Goal: Task Accomplishment & Management: Use online tool/utility

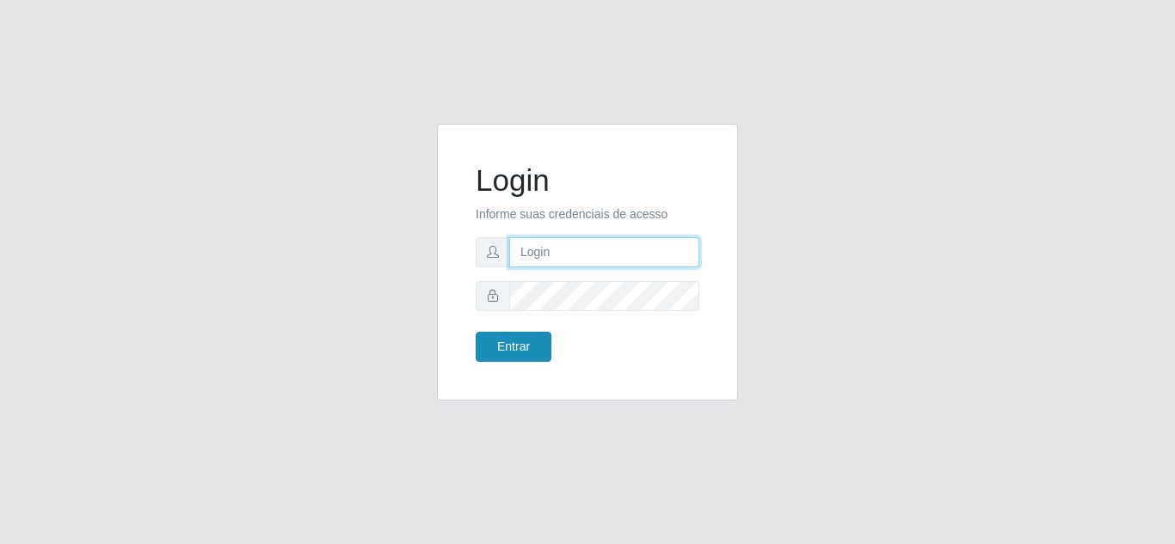
type input "[EMAIL_ADDRESS][DOMAIN_NAME]"
click at [509, 335] on button "Entrar" at bounding box center [514, 347] width 76 height 30
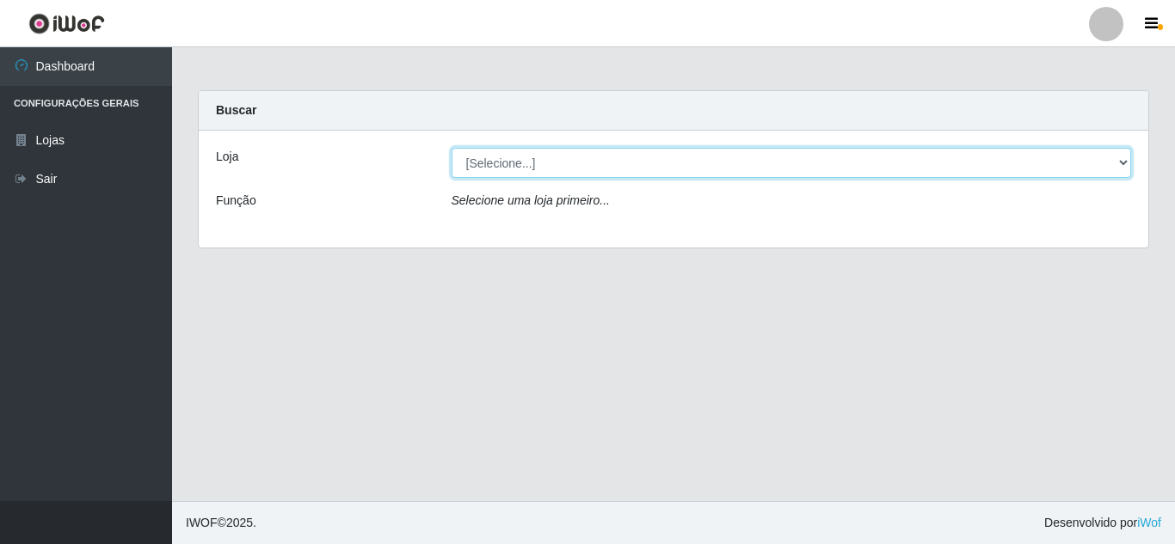
click at [607, 158] on select "[Selecione...] Leite Clan - [GEOGRAPHIC_DATA]" at bounding box center [792, 163] width 680 height 30
select select "498"
click at [452, 148] on select "[Selecione...] Leite Clan - [GEOGRAPHIC_DATA]" at bounding box center [792, 163] width 680 height 30
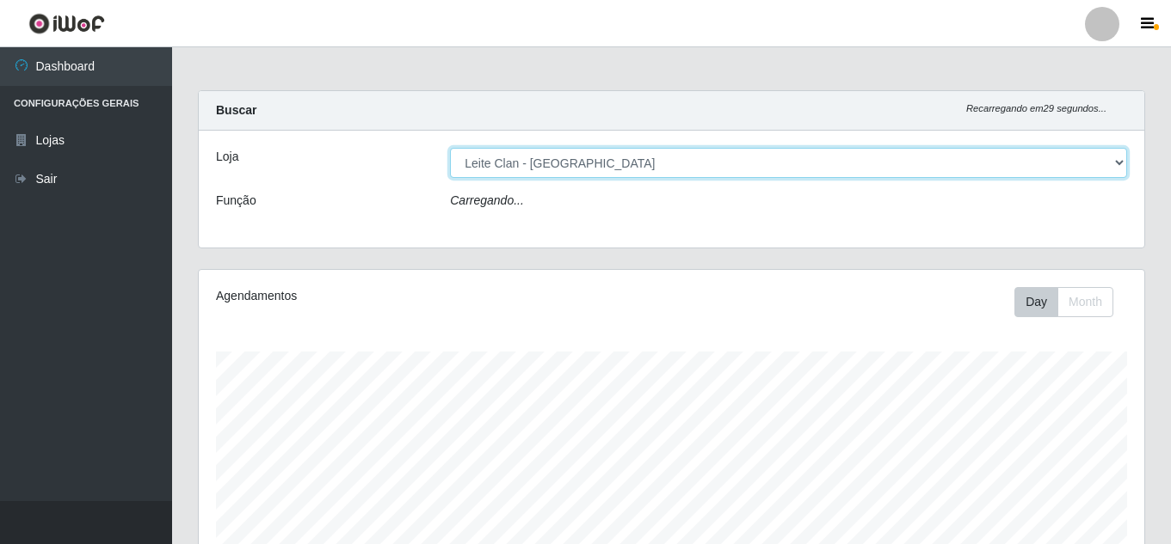
scroll to position [357, 945]
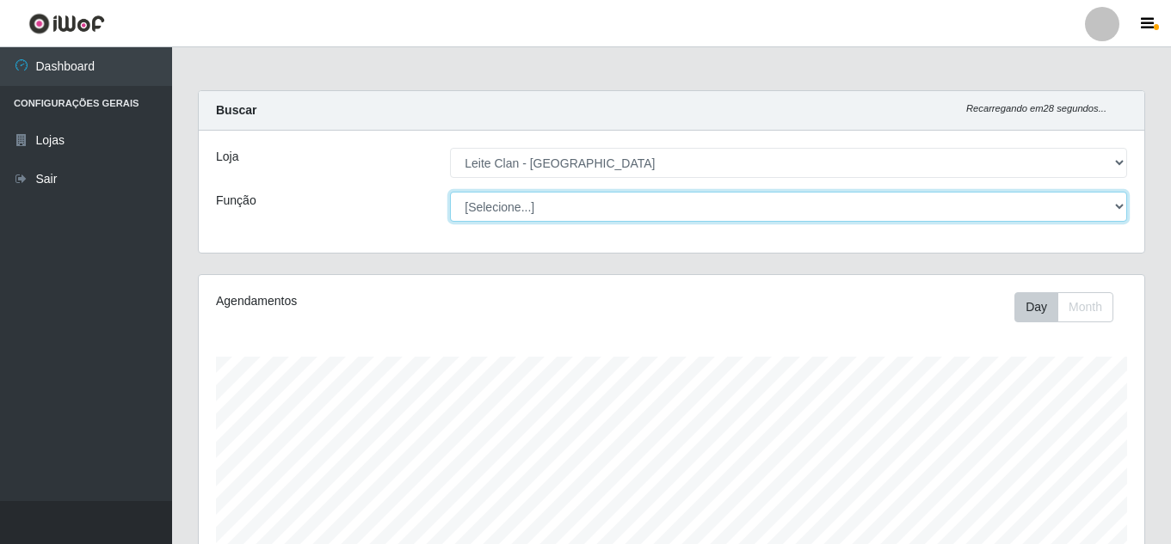
click at [539, 203] on select "[Selecione...] Auxiliar de Depósito Carregador e Descarregador de Caminhão ++" at bounding box center [788, 207] width 677 height 30
select select "106"
click at [450, 192] on select "[Selecione...] Auxiliar de Depósito Carregador e Descarregador de Caminhão ++" at bounding box center [788, 207] width 677 height 30
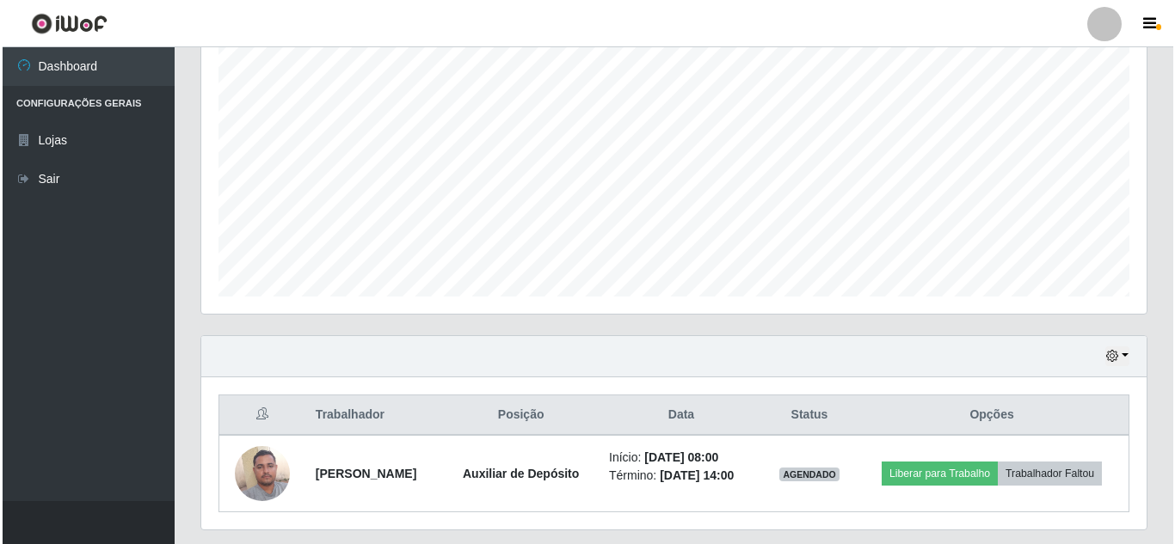
scroll to position [381, 0]
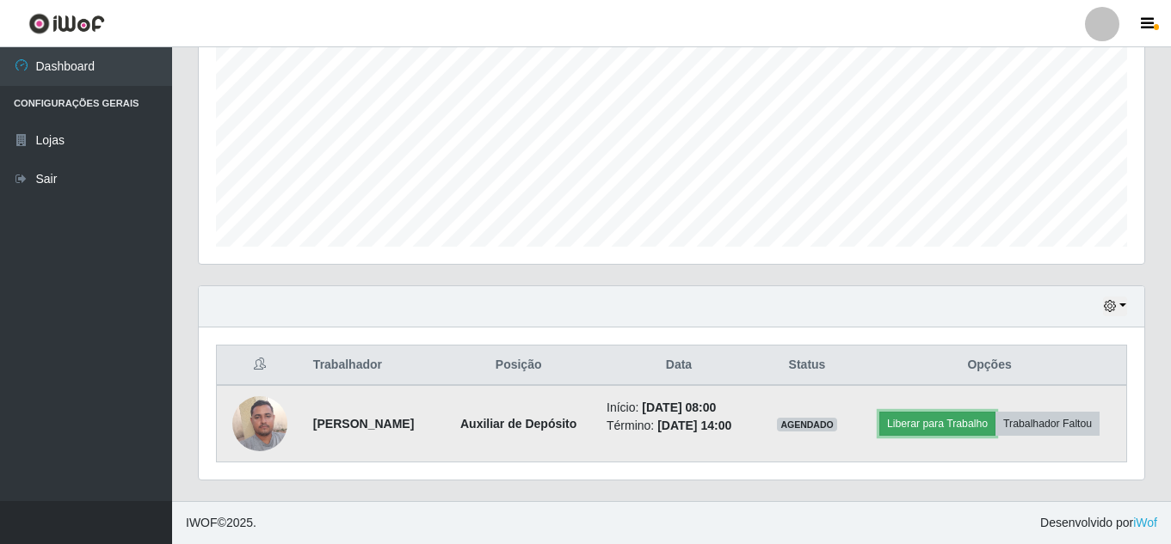
click at [995, 412] on button "Liberar para Trabalho" at bounding box center [937, 424] width 116 height 24
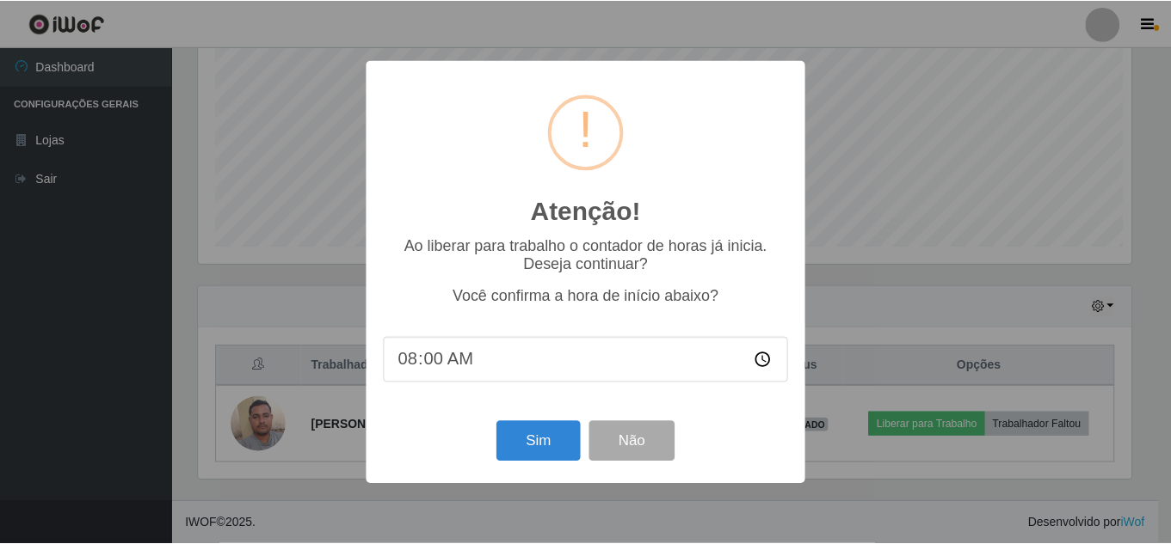
scroll to position [357, 937]
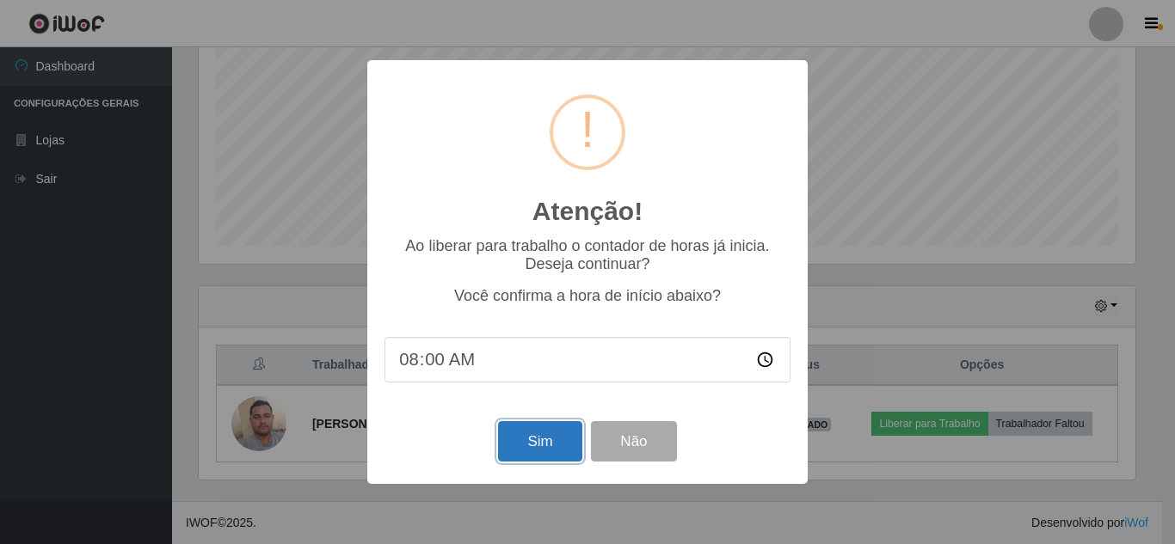
click at [551, 444] on button "Sim" at bounding box center [539, 441] width 83 height 40
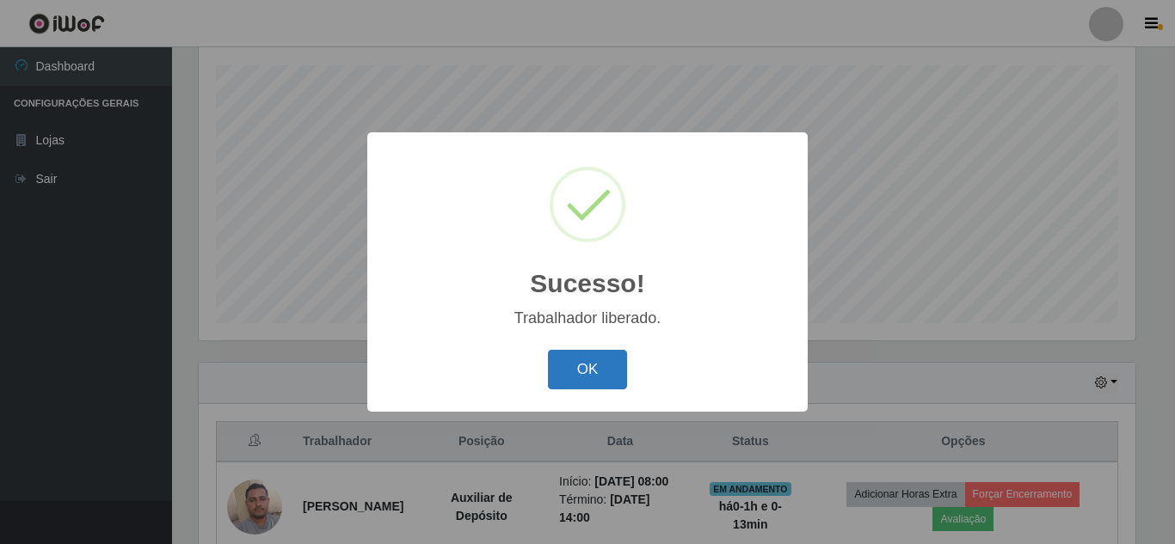
click at [581, 381] on button "OK" at bounding box center [588, 370] width 80 height 40
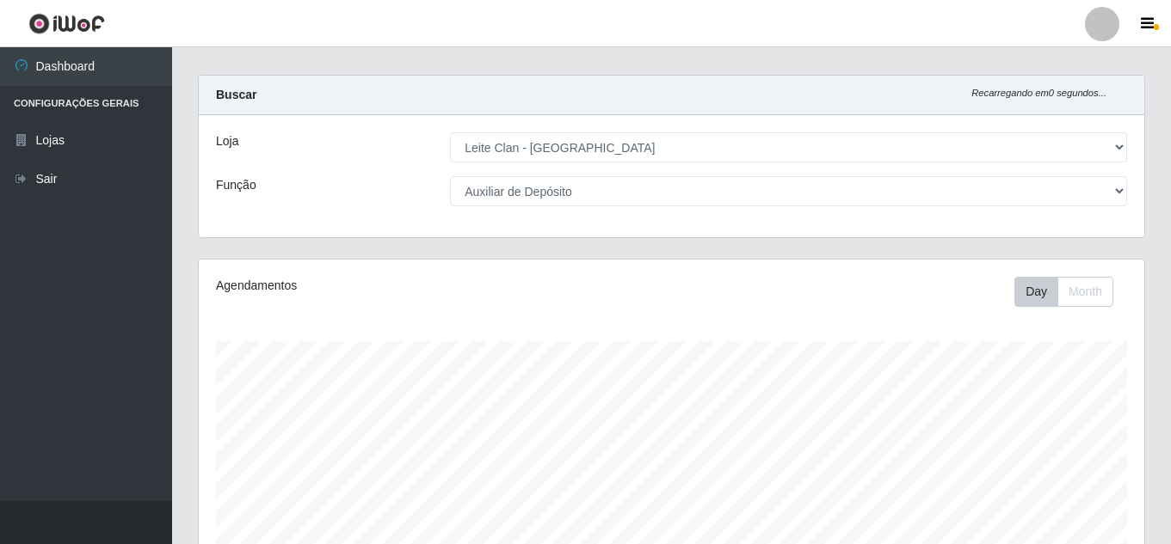
scroll to position [0, 0]
